Goal: Navigation & Orientation: Find specific page/section

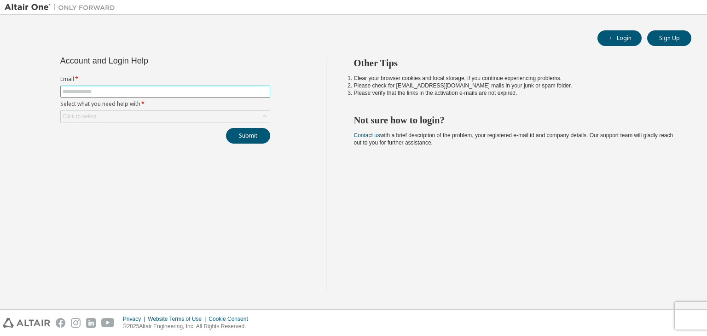
click at [166, 92] on input "text" at bounding box center [165, 91] width 205 height 7
type input "**********"
click at [149, 113] on div "Click to select" at bounding box center [165, 116] width 209 height 11
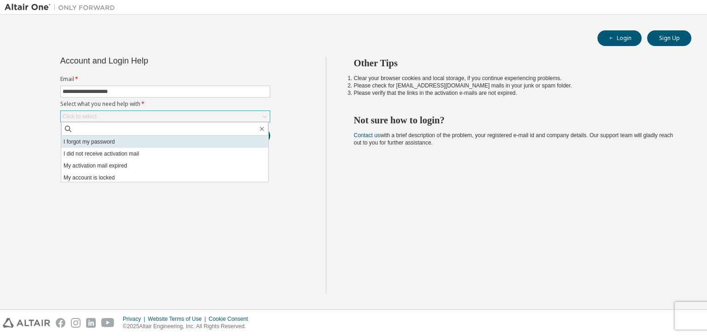
click at [140, 142] on li "I forgot my password" at bounding box center [164, 142] width 207 height 12
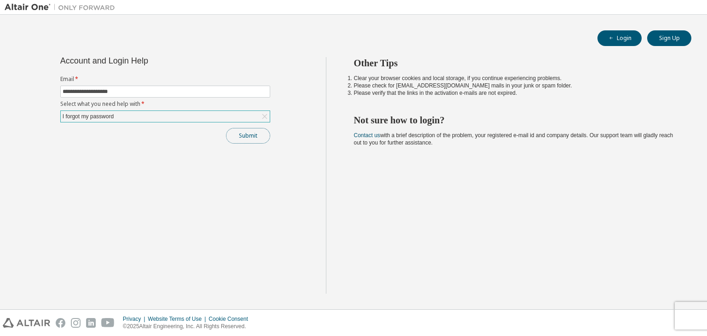
click at [237, 135] on button "Submit" at bounding box center [248, 136] width 44 height 16
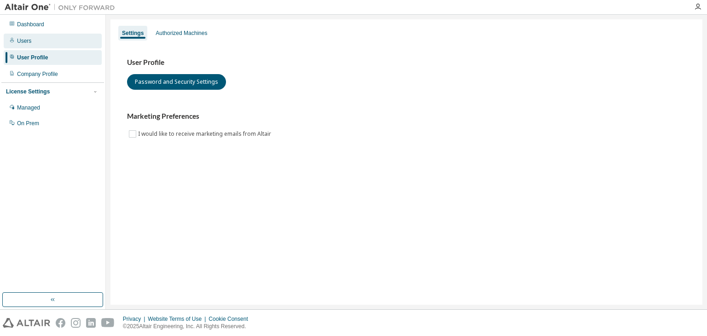
click at [35, 41] on div "Users" at bounding box center [53, 41] width 98 height 15
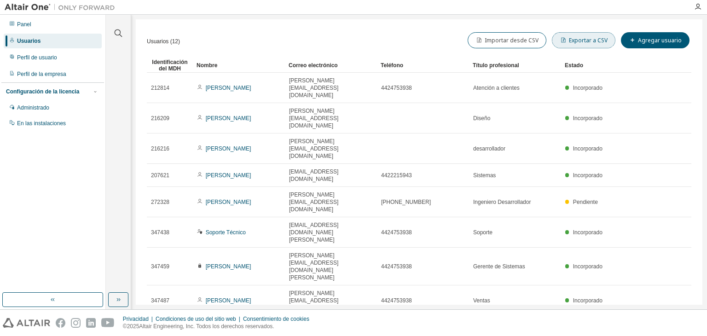
click at [564, 43] on span "button" at bounding box center [563, 39] width 7 height 7
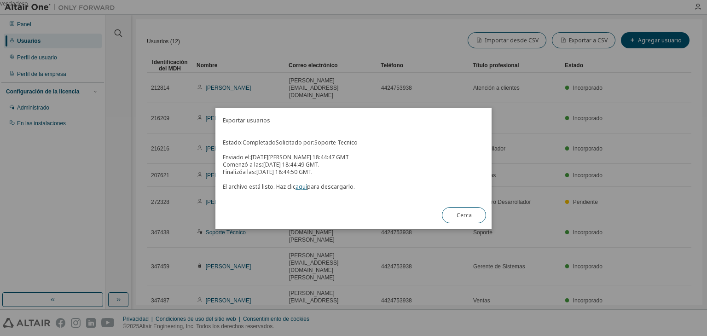
click at [301, 186] on font "aquí" at bounding box center [301, 187] width 12 height 8
drag, startPoint x: 467, startPoint y: 215, endPoint x: 402, endPoint y: 45, distance: 183.0
click at [402, 45] on div "verdadero" at bounding box center [353, 168] width 707 height 336
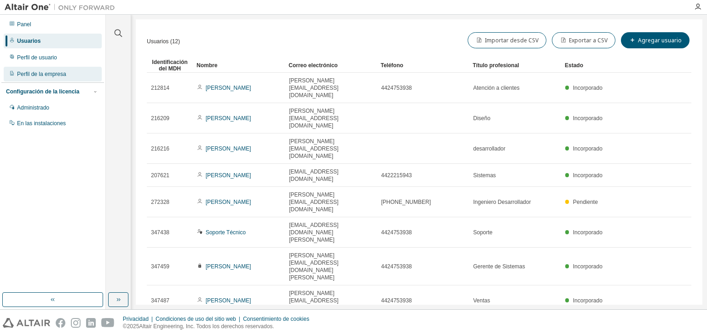
click at [40, 79] on div "Perfil de la empresa" at bounding box center [53, 74] width 98 height 15
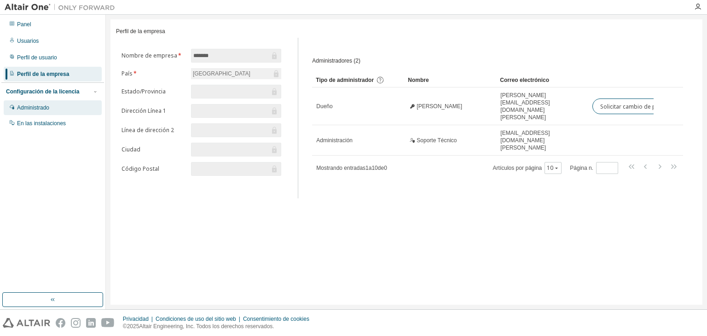
click at [47, 100] on div "Administrado" at bounding box center [53, 107] width 98 height 15
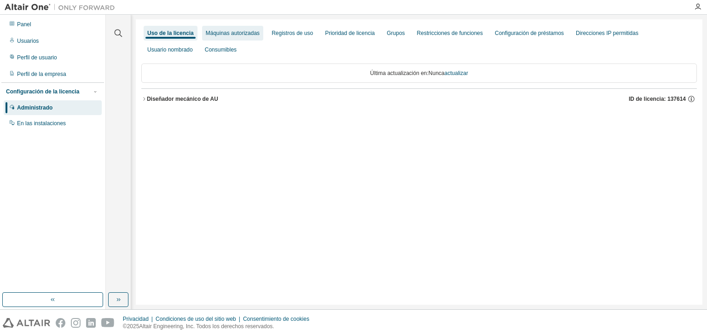
click at [225, 39] on div "Máquinas autorizadas" at bounding box center [232, 33] width 61 height 15
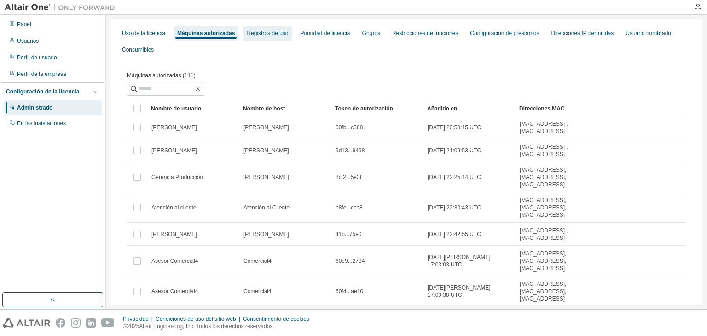
click at [269, 26] on div "Registros de uso" at bounding box center [267, 33] width 49 height 15
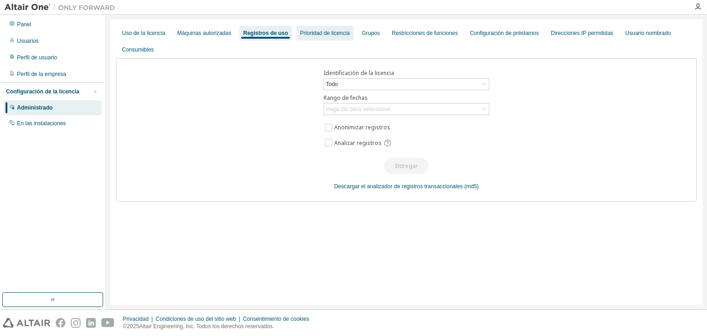
click at [336, 32] on font "Prioridad de licencia" at bounding box center [325, 33] width 50 height 6
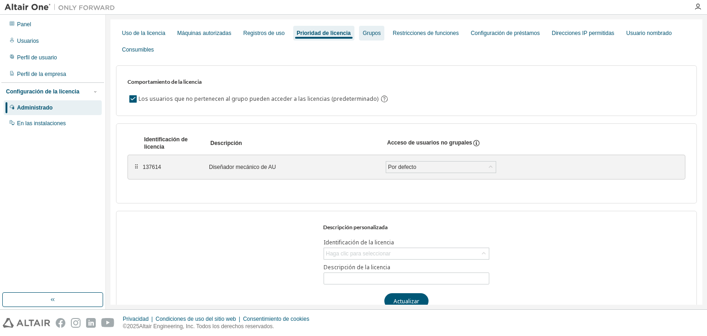
click at [366, 37] on div "Grupos" at bounding box center [371, 33] width 25 height 15
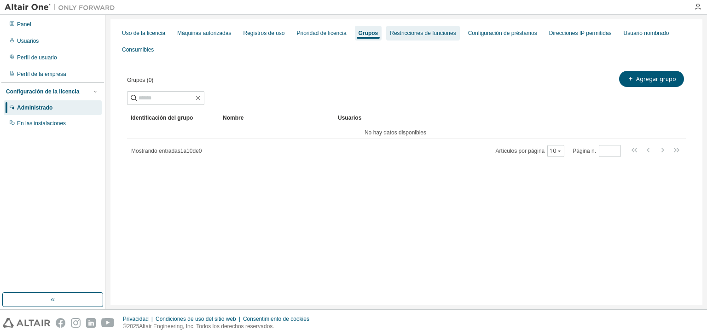
click at [404, 34] on font "Restricciones de funciones" at bounding box center [423, 33] width 66 height 6
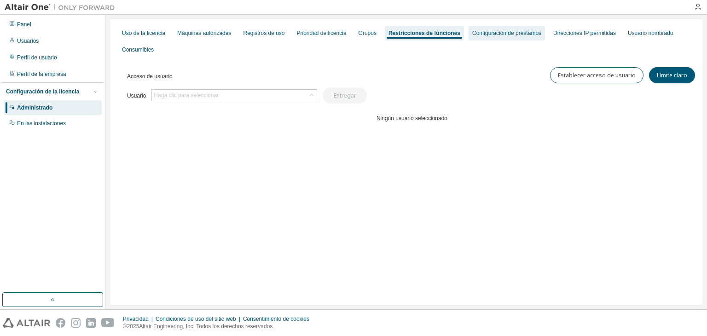
click at [482, 38] on div "Configuración de préstamos" at bounding box center [506, 33] width 76 height 15
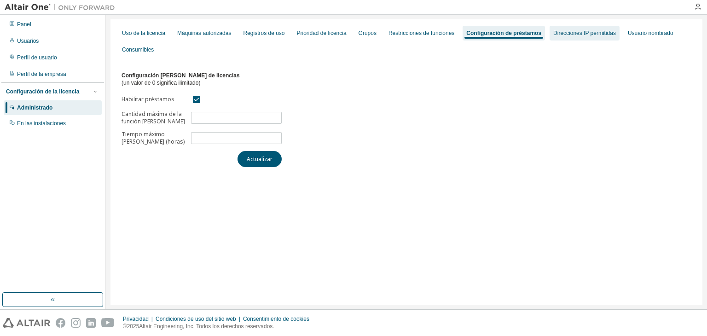
click at [549, 28] on div "Direcciones IP permitidas" at bounding box center [584, 33] width 70 height 15
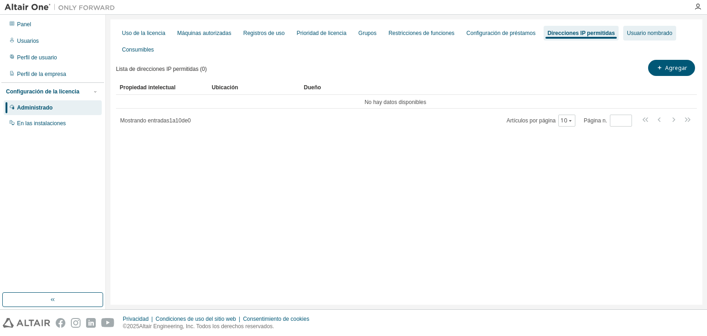
click at [643, 32] on font "Usuario nombrado" at bounding box center [650, 33] width 46 height 6
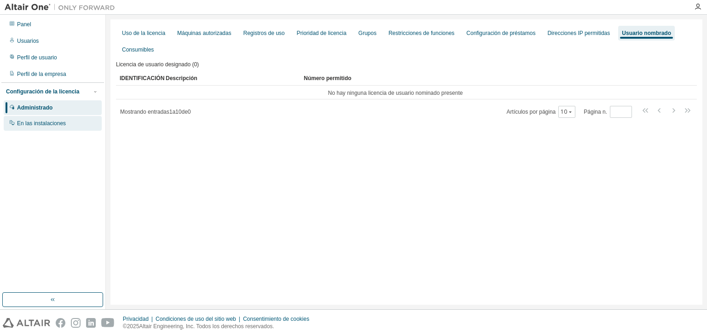
click at [42, 126] on font "En las instalaciones" at bounding box center [41, 123] width 49 height 6
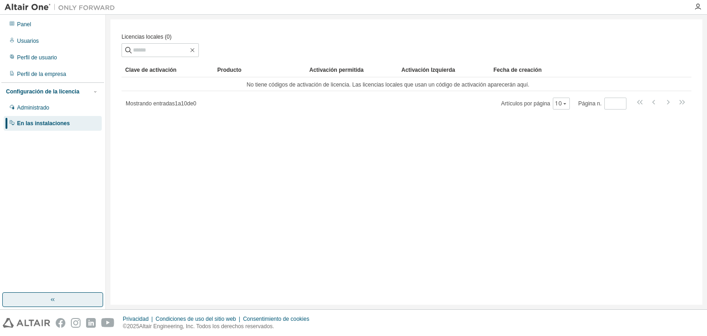
click at [64, 300] on button "button" at bounding box center [52, 299] width 101 height 15
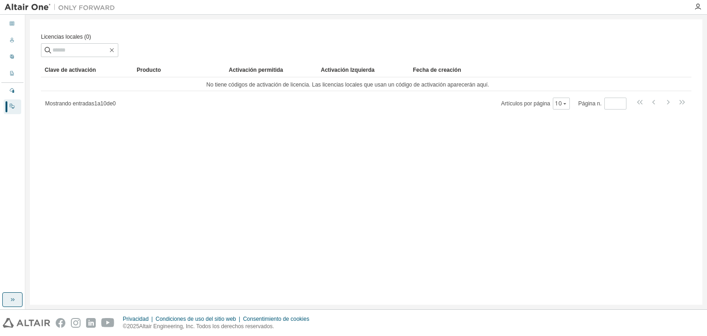
click at [16, 300] on button "button" at bounding box center [12, 299] width 20 height 15
